Goal: Navigation & Orientation: Find specific page/section

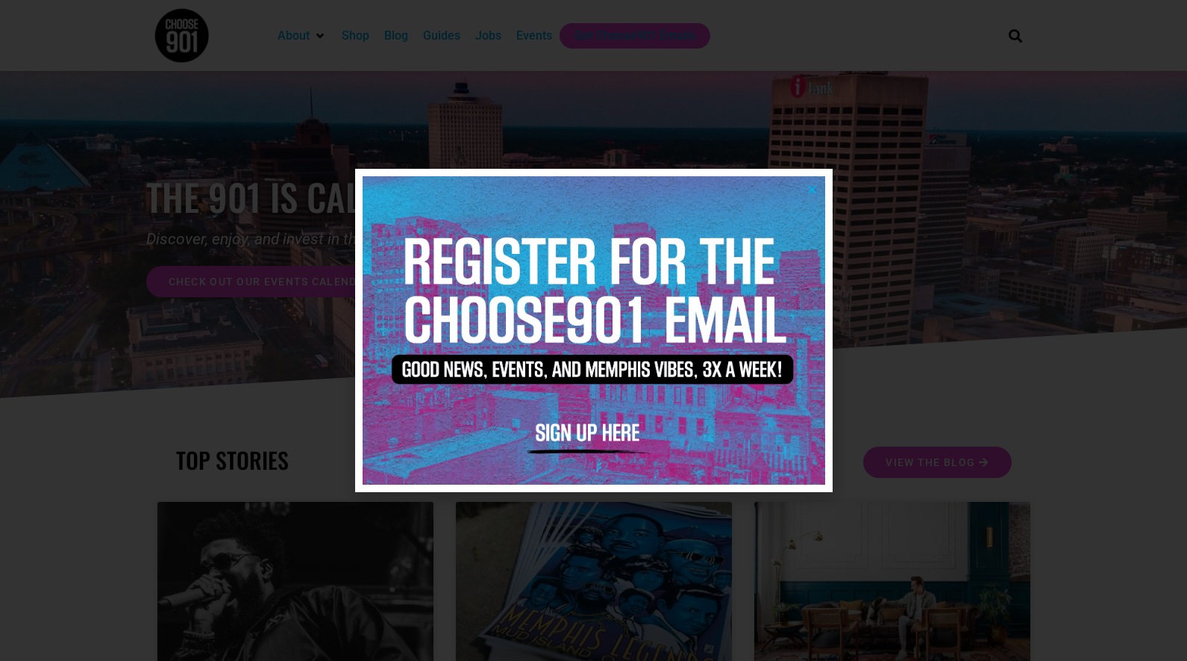
click at [819, 192] on img at bounding box center [594, 330] width 463 height 308
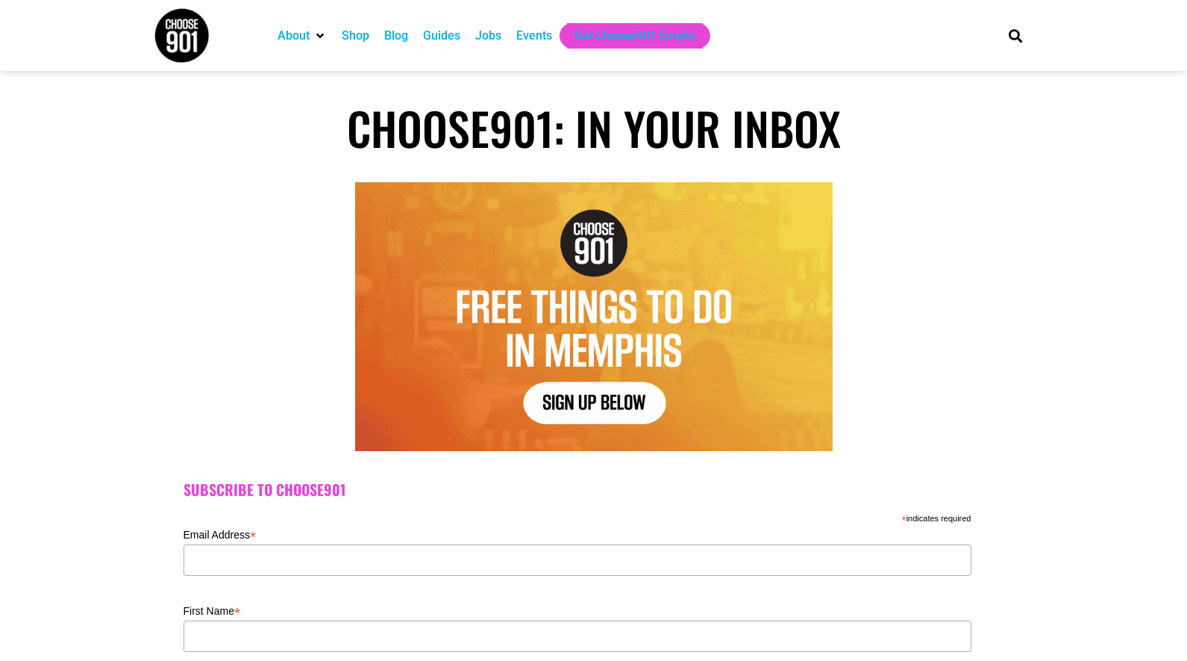
click at [502, 37] on div "Jobs" at bounding box center [488, 36] width 26 height 18
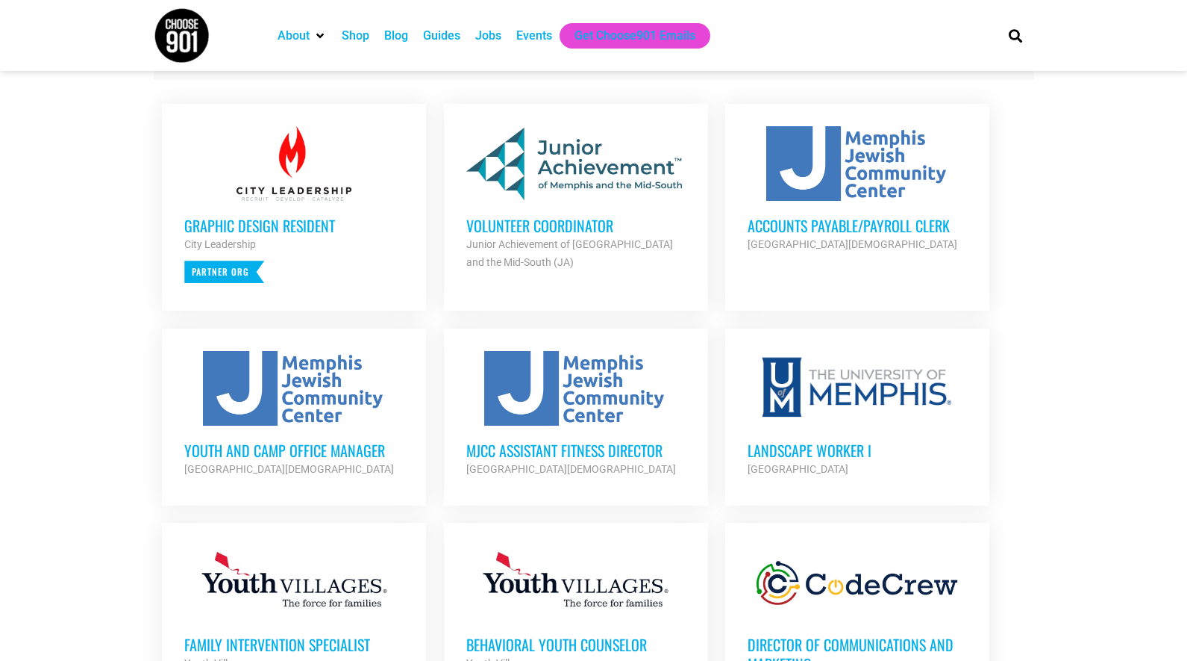
scroll to position [549, 0]
